Goal: Information Seeking & Learning: Learn about a topic

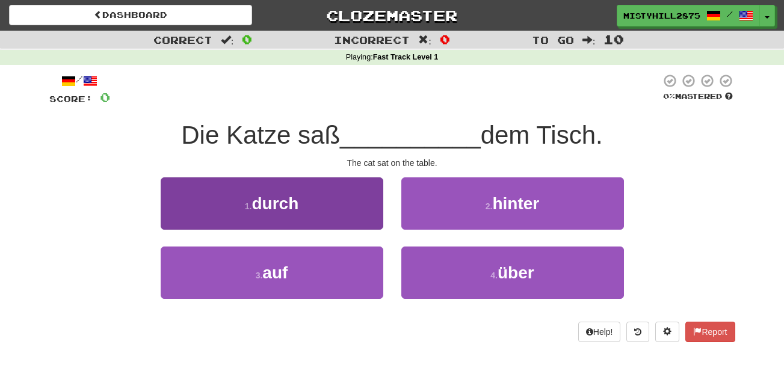
scroll to position [45, 0]
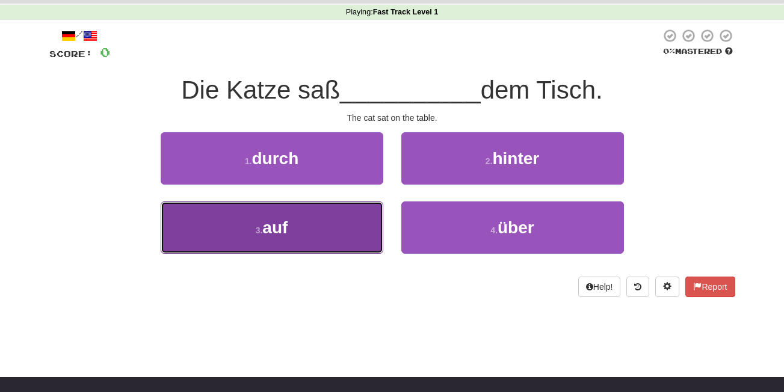
click at [357, 227] on button "3 . auf" at bounding box center [272, 228] width 223 height 52
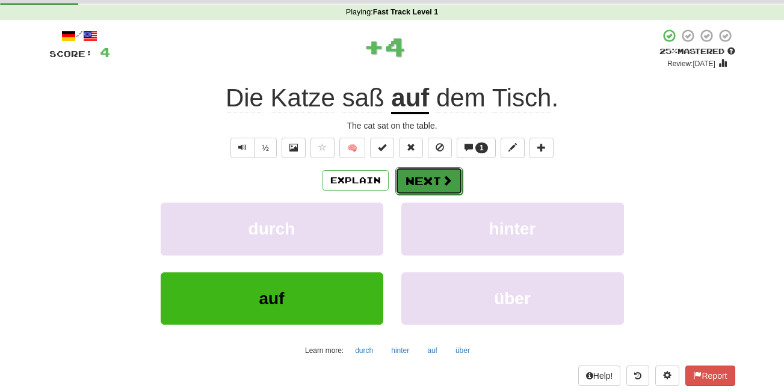
click at [425, 181] on button "Next" at bounding box center [428, 181] width 67 height 28
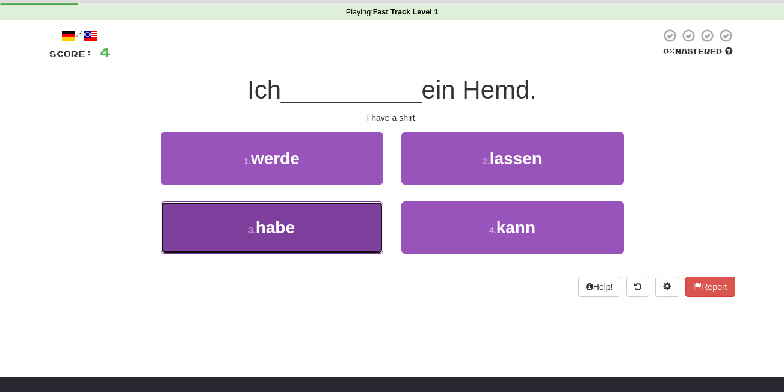
click at [328, 229] on button "3 . habe" at bounding box center [272, 228] width 223 height 52
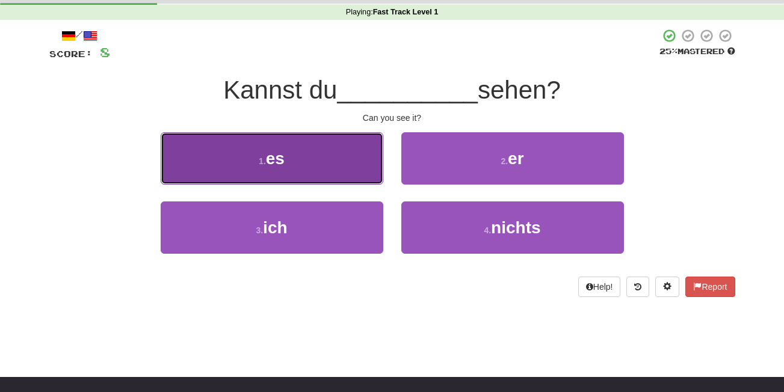
click at [288, 169] on button "1 . es" at bounding box center [272, 158] width 223 height 52
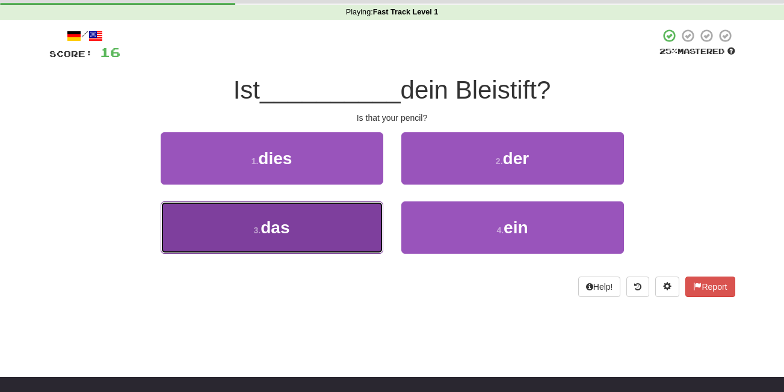
click at [280, 224] on span "das" at bounding box center [275, 227] width 29 height 19
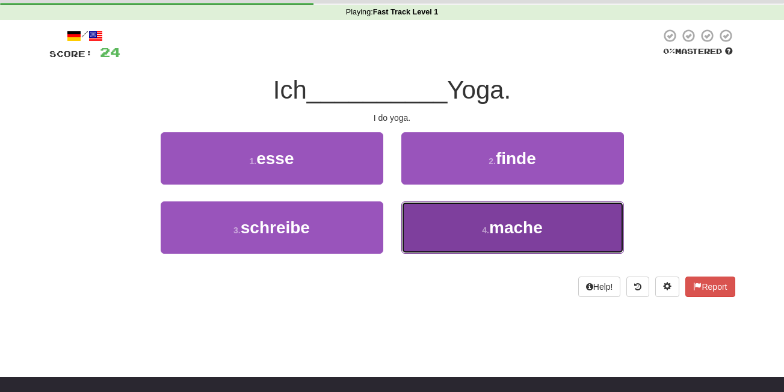
click at [416, 231] on button "4 . mache" at bounding box center [512, 228] width 223 height 52
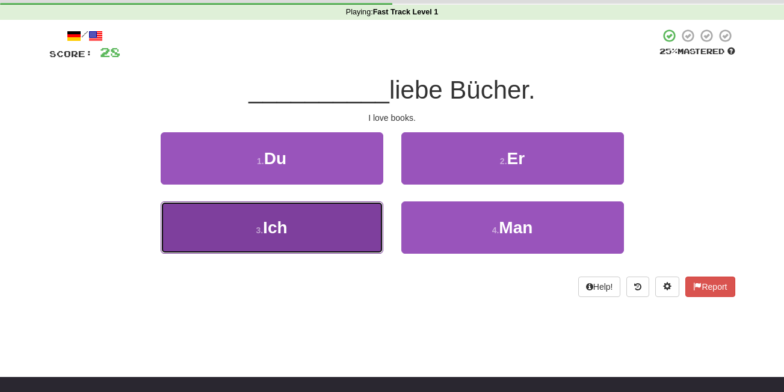
click at [277, 236] on span "Ich" at bounding box center [275, 227] width 24 height 19
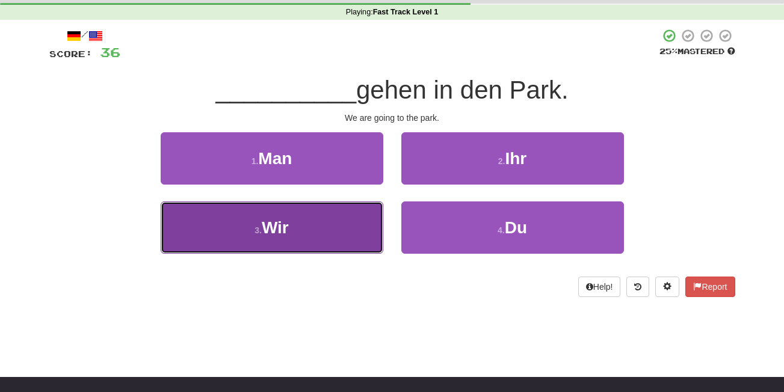
click at [308, 229] on button "3 . Wir" at bounding box center [272, 228] width 223 height 52
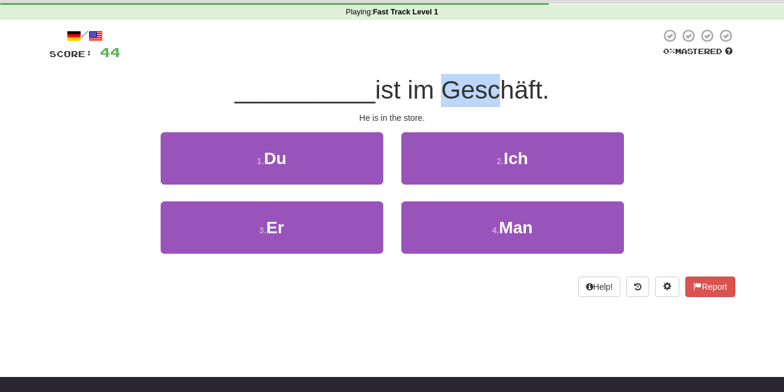
drag, startPoint x: 440, startPoint y: 100, endPoint x: 493, endPoint y: 91, distance: 53.7
click at [493, 91] on span "ist im Geschäft." at bounding box center [462, 90] width 174 height 28
click at [496, 89] on span "ist im Geschäft." at bounding box center [462, 90] width 174 height 28
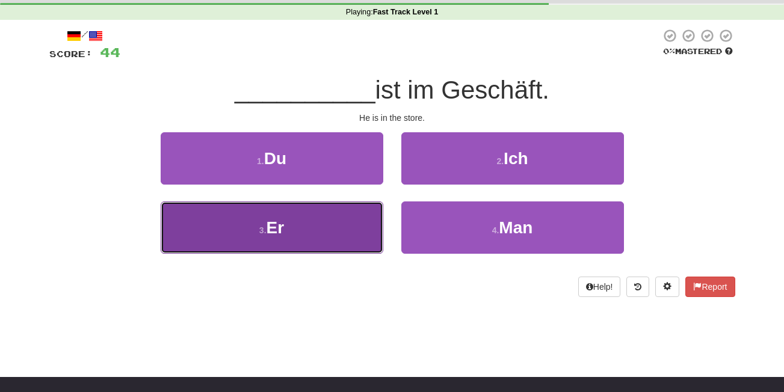
click at [338, 221] on button "3 . Er" at bounding box center [272, 228] width 223 height 52
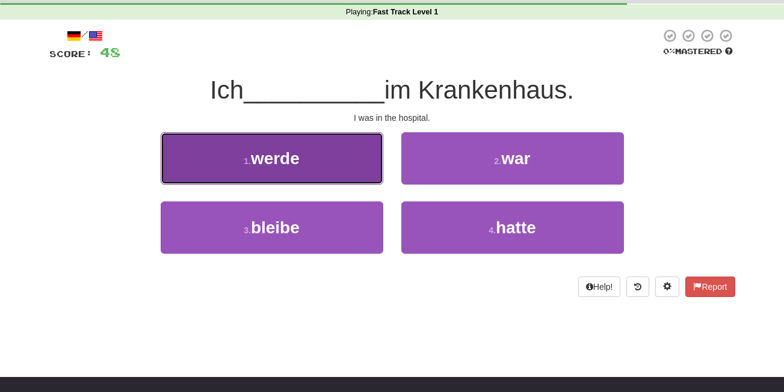
click at [294, 158] on span "werde" at bounding box center [275, 158] width 49 height 19
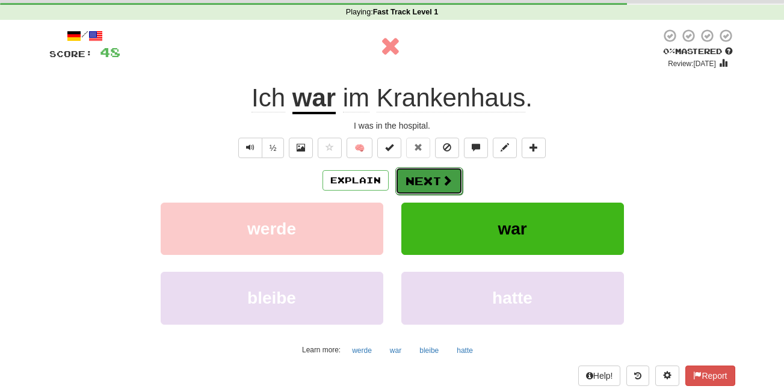
click at [442, 193] on button "Next" at bounding box center [428, 181] width 67 height 28
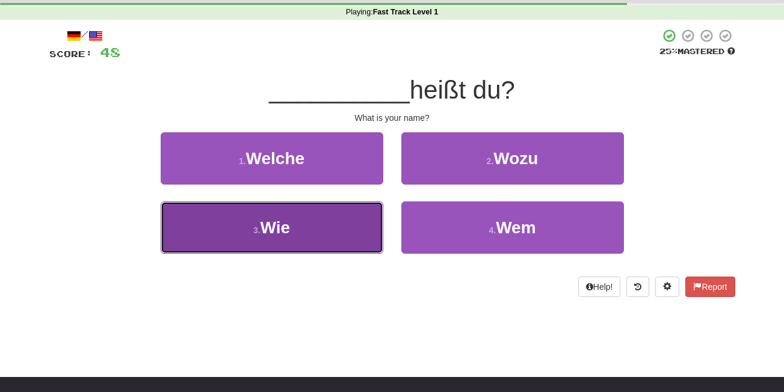
click at [328, 229] on button "3 . Wie" at bounding box center [272, 228] width 223 height 52
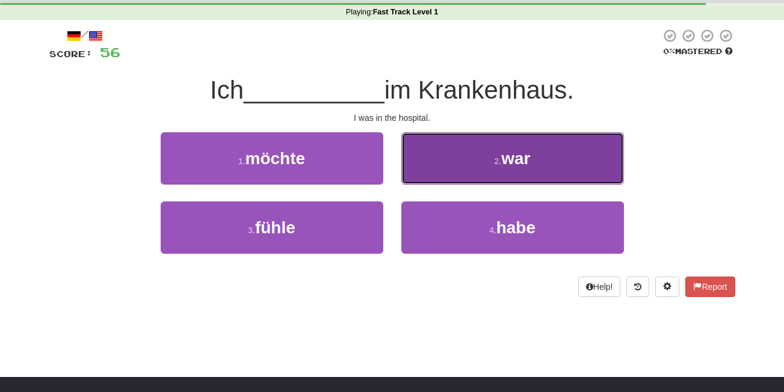
click at [456, 170] on button "2 . war" at bounding box center [512, 158] width 223 height 52
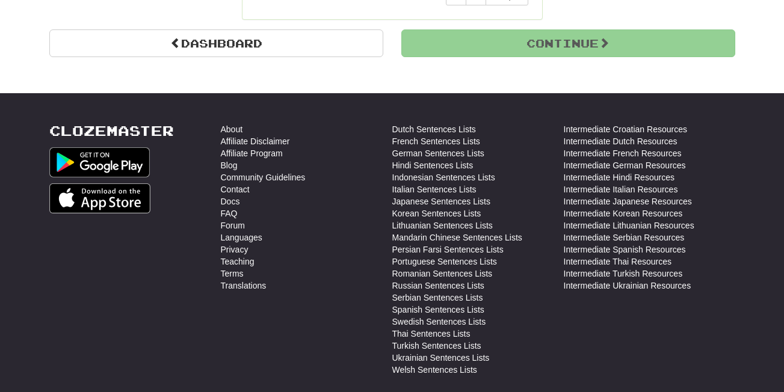
scroll to position [936, 0]
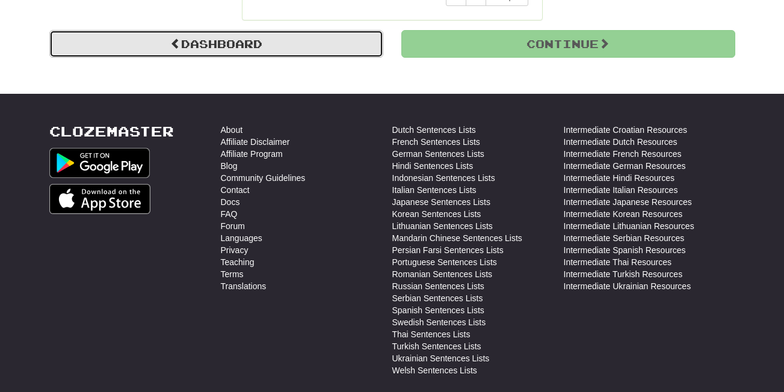
click at [241, 45] on link "Dashboard" at bounding box center [216, 44] width 334 height 28
